Goal: Task Accomplishment & Management: Manage account settings

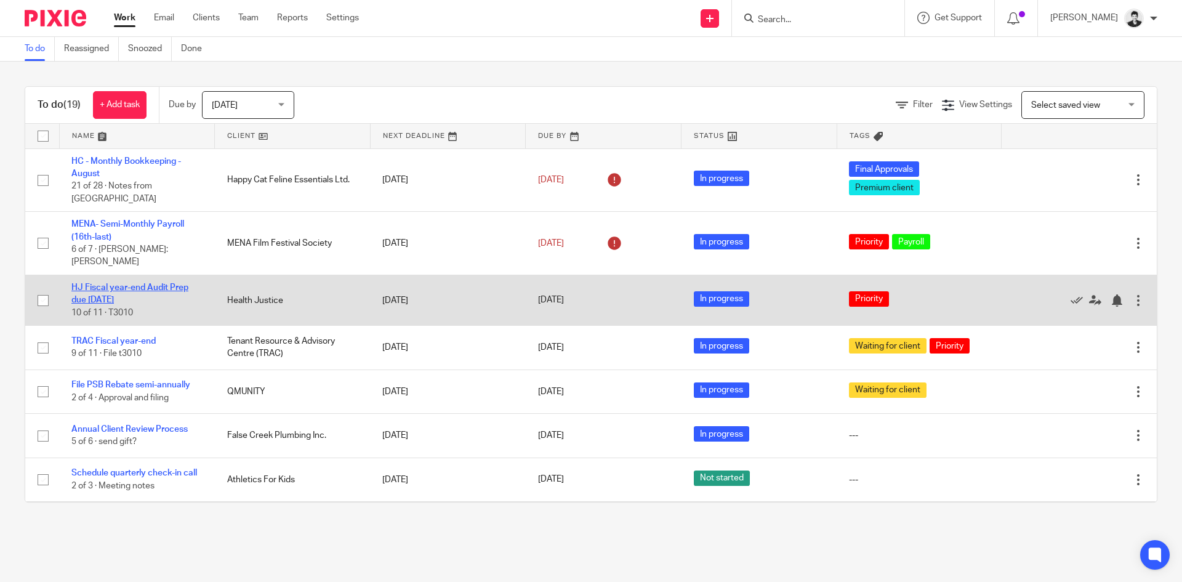
click at [143, 283] on link "HJ Fiscal year-end Audit Prep due [DATE]" at bounding box center [129, 293] width 117 height 21
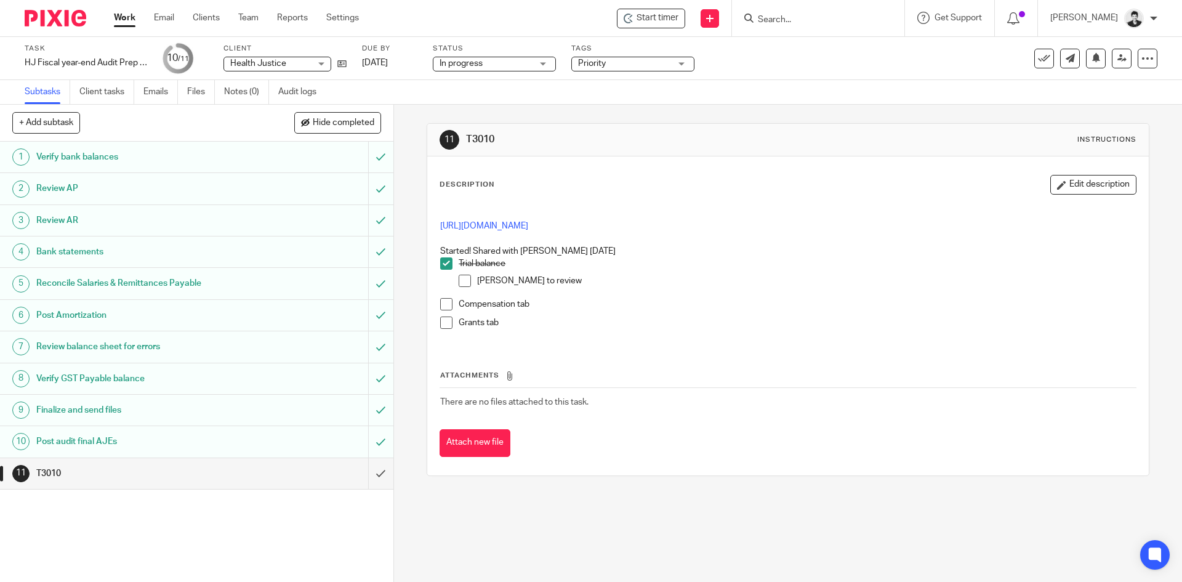
click at [459, 278] on span at bounding box center [465, 281] width 12 height 12
drag, startPoint x: 1064, startPoint y: 186, endPoint x: 762, endPoint y: 257, distance: 311.0
click at [1065, 186] on button "Edit description" at bounding box center [1093, 185] width 86 height 20
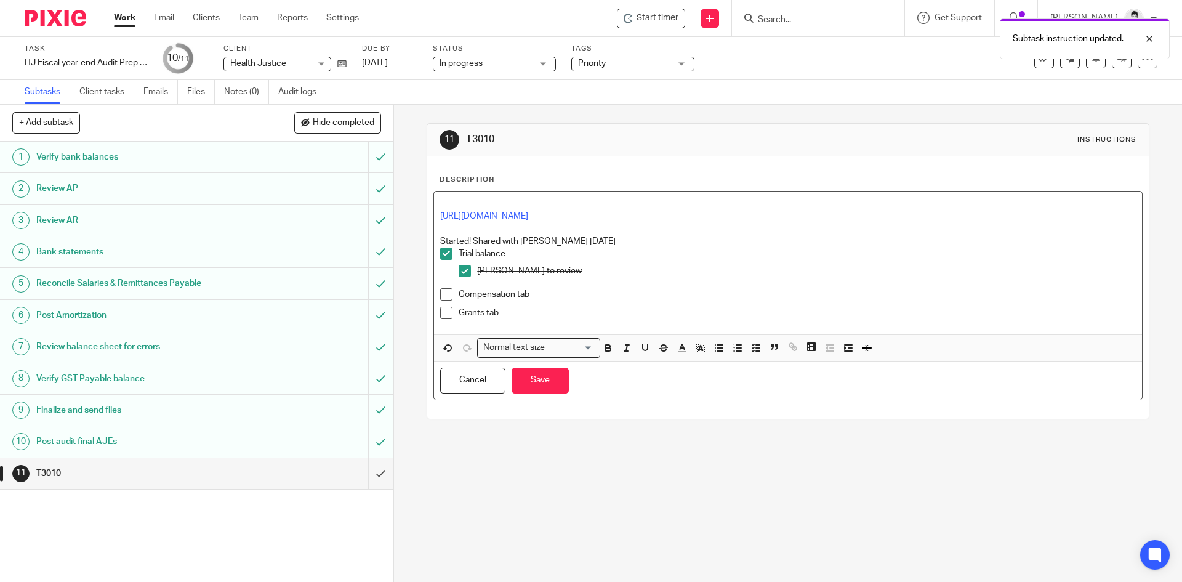
click at [447, 312] on span at bounding box center [446, 313] width 12 height 12
click at [536, 296] on p "Compensation tab" at bounding box center [797, 294] width 677 height 12
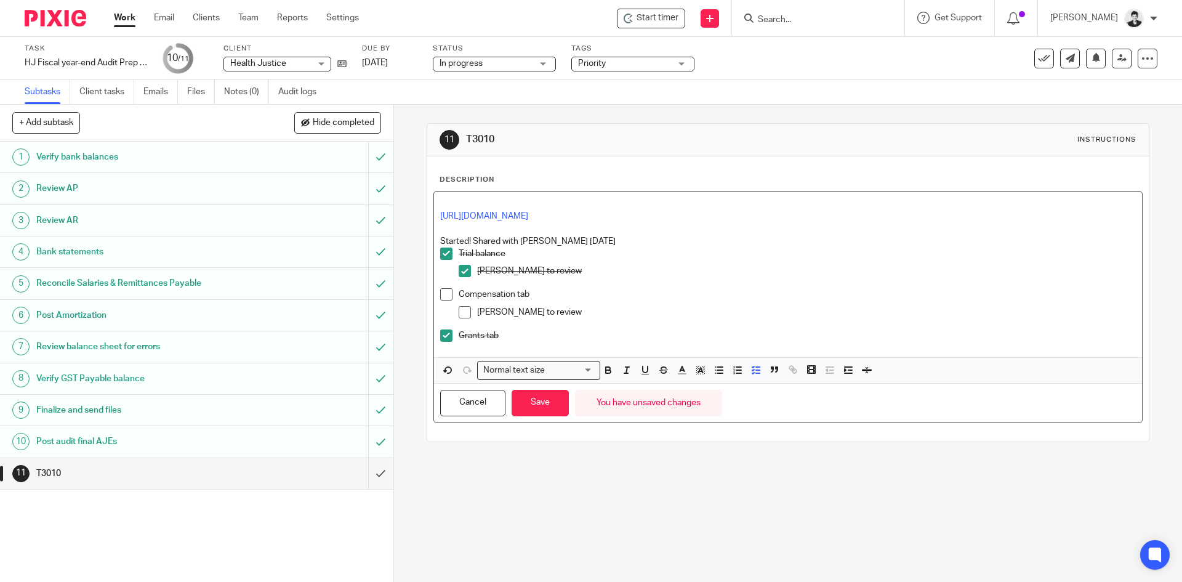
click at [441, 293] on span at bounding box center [446, 294] width 12 height 12
click at [523, 344] on div "Grants tab" at bounding box center [797, 338] width 677 height 18
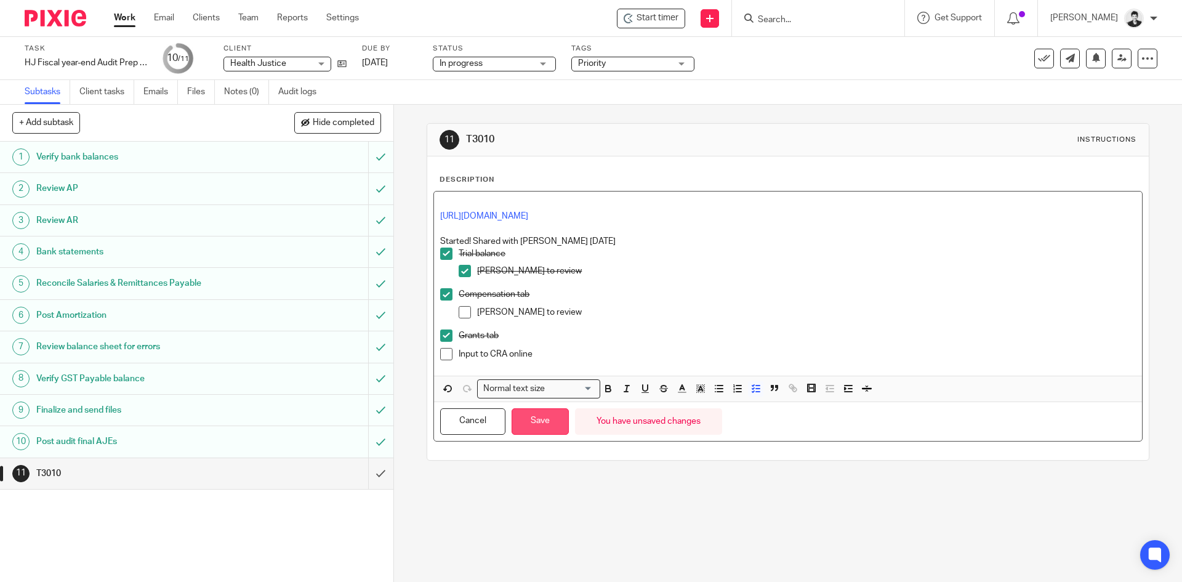
click at [555, 416] on button "Save" at bounding box center [540, 421] width 57 height 26
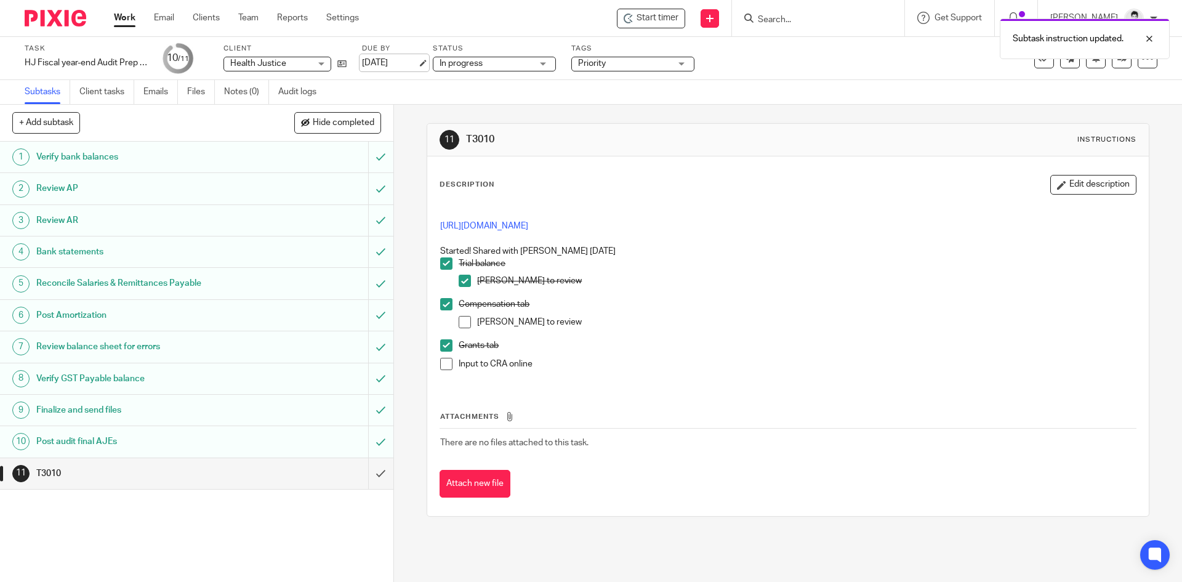
click at [399, 57] on link "[DATE]" at bounding box center [389, 63] width 55 height 13
click at [591, 70] on div "Subtask instruction updated. Deadline updated." at bounding box center [880, 59] width 579 height 94
click at [591, 68] on div "Subtask instruction updated. Deadline updated." at bounding box center [880, 59] width 579 height 94
click at [617, 74] on div "Subtask instruction updated. Deadline updated." at bounding box center [880, 59] width 579 height 94
click at [614, 60] on div "Subtask instruction updated. Deadline updated." at bounding box center [880, 59] width 579 height 94
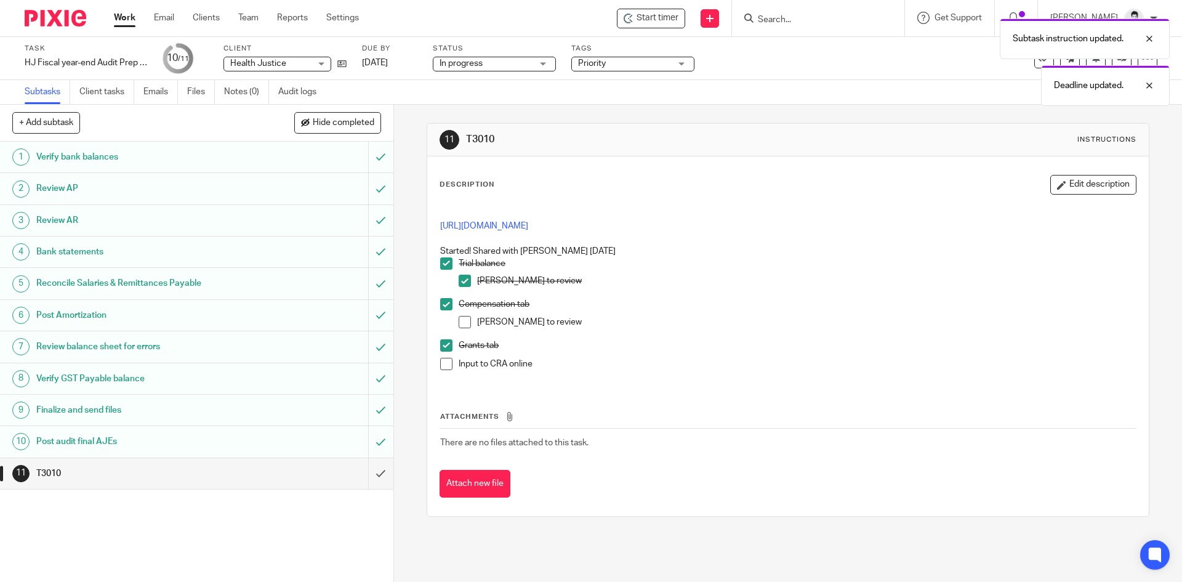
click at [127, 17] on link "Work" at bounding box center [125, 18] width 22 height 12
